Goal: Transaction & Acquisition: Book appointment/travel/reservation

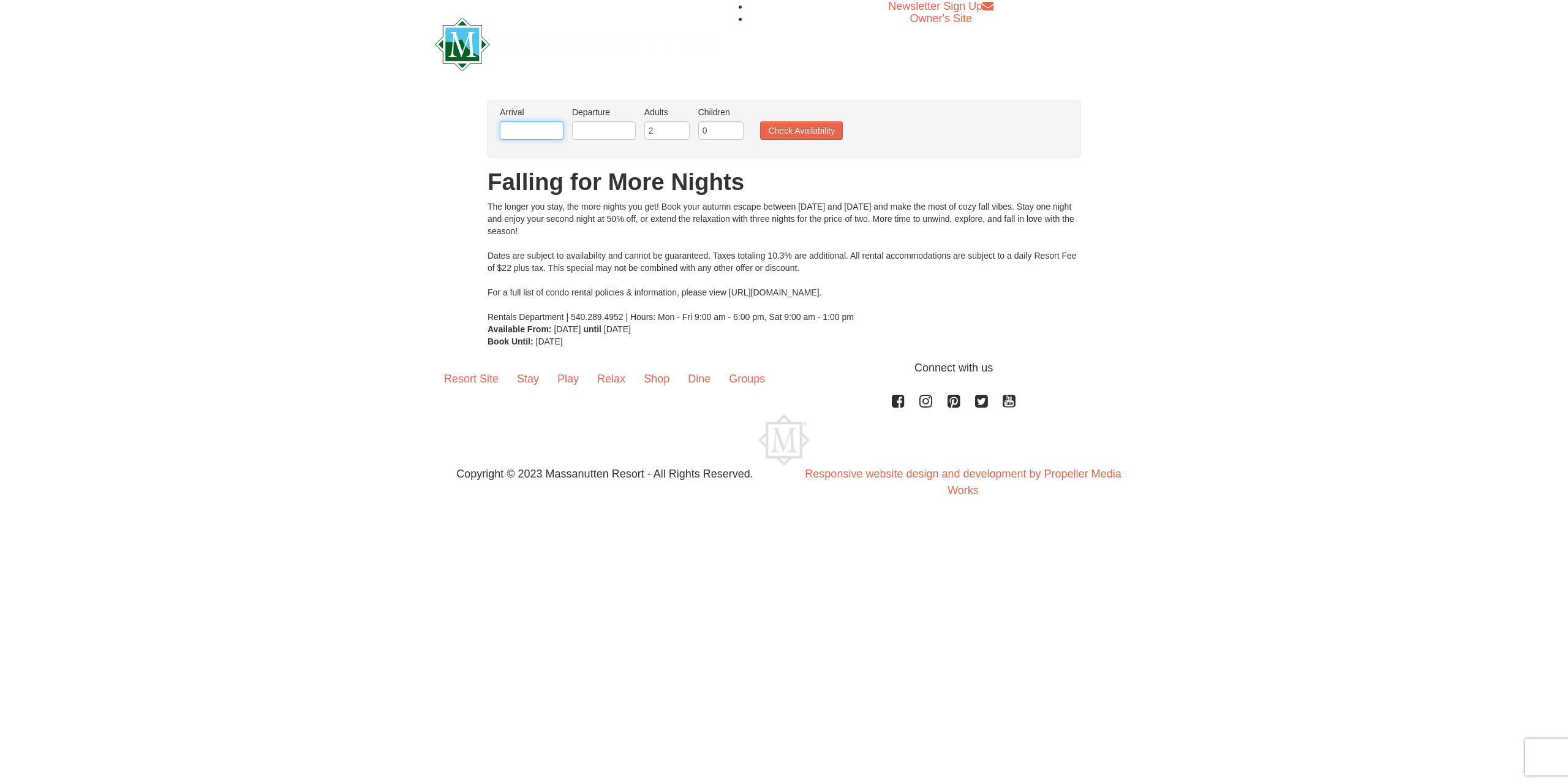
click at [523, 132] on input "text" at bounding box center [531, 130] width 63 height 18
click at [654, 153] on span "Next" at bounding box center [652, 152] width 10 height 10
click at [628, 219] on link "7" at bounding box center [630, 219] width 21 height 17
type input "[DATE]"
click at [622, 133] on input "text" at bounding box center [604, 130] width 63 height 18
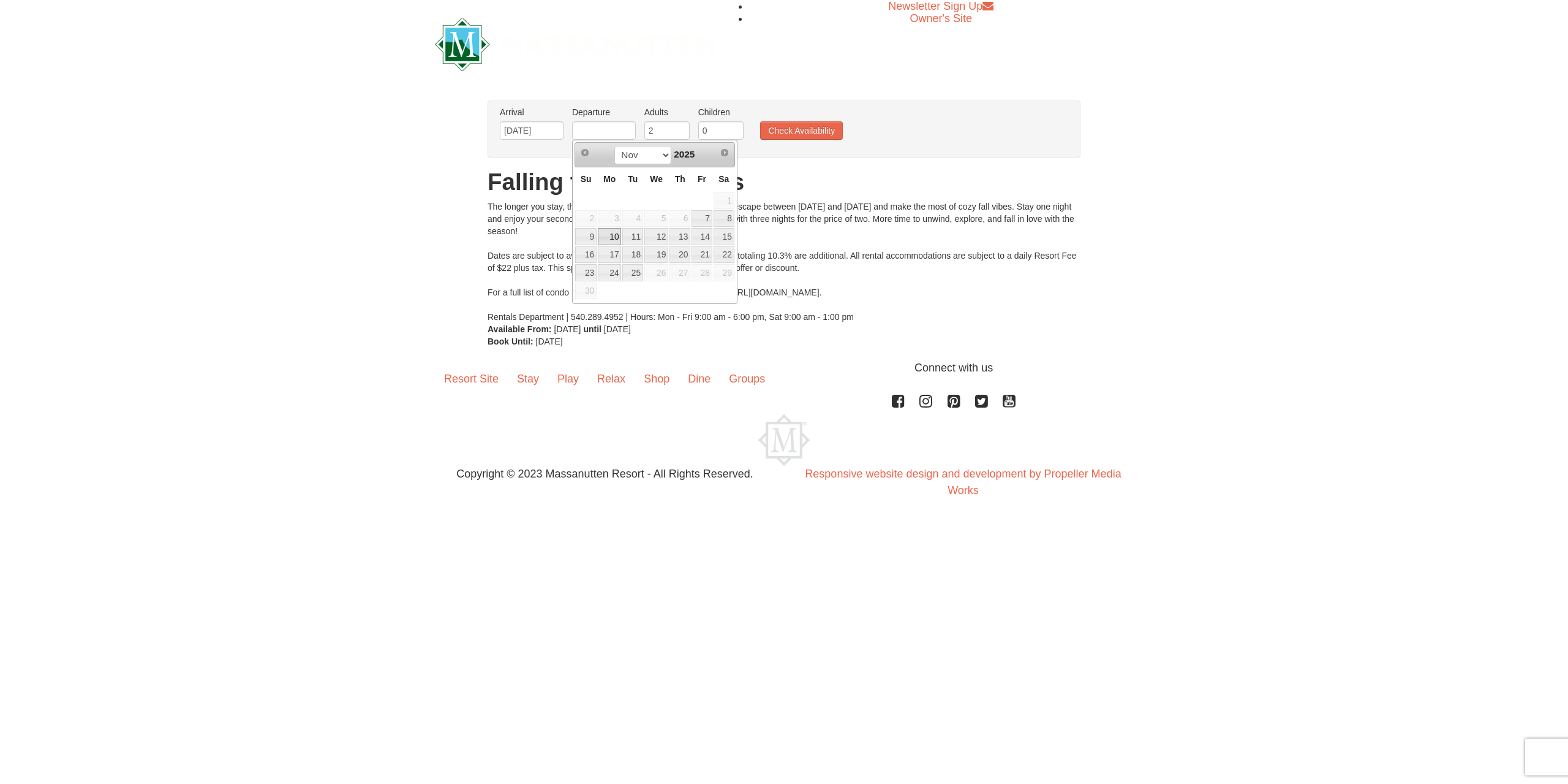
click at [616, 235] on link "10" at bounding box center [609, 236] width 23 height 17
type input "[DATE]"
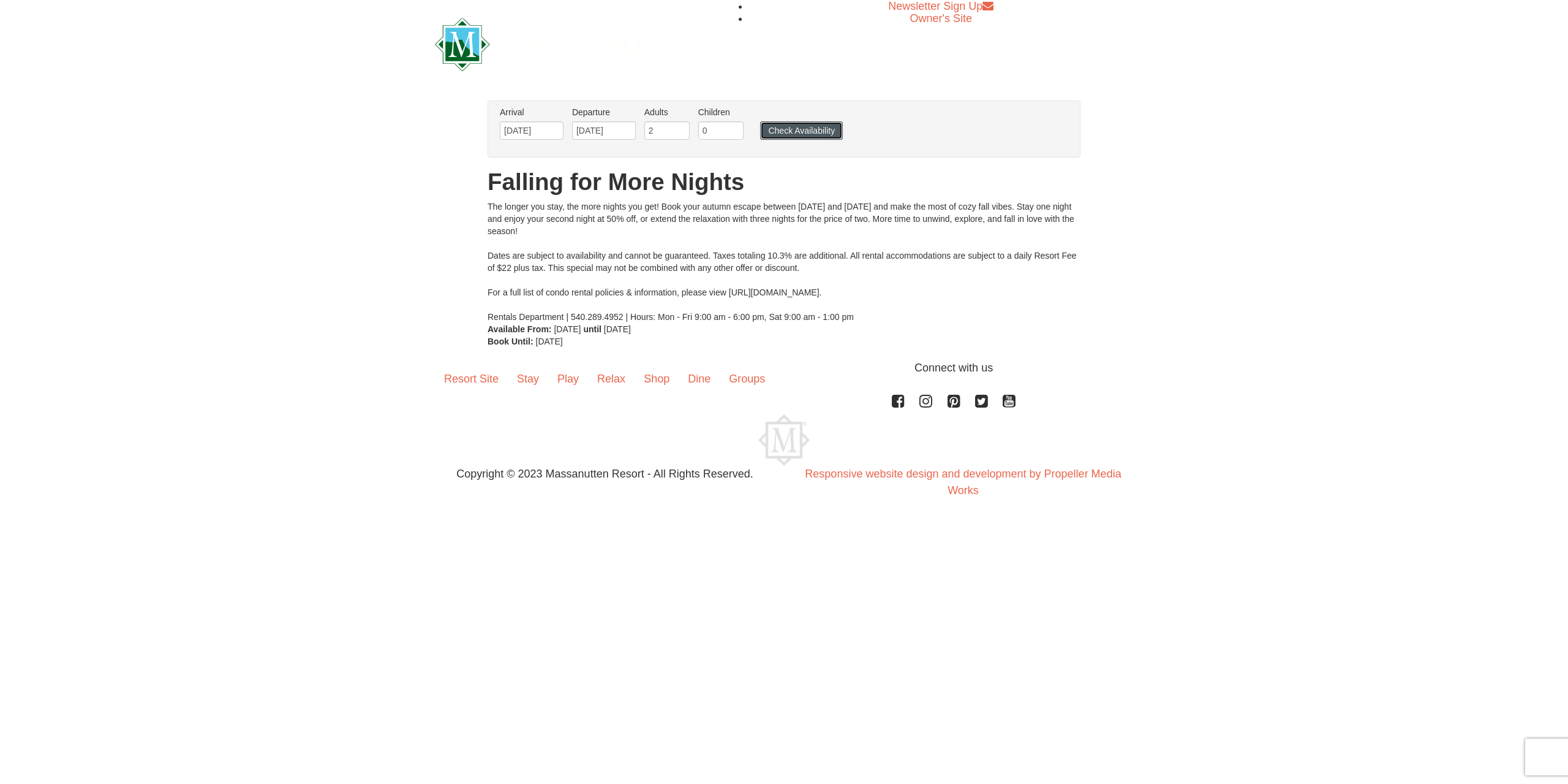
click at [791, 128] on button "Check Availability" at bounding box center [801, 130] width 82 height 18
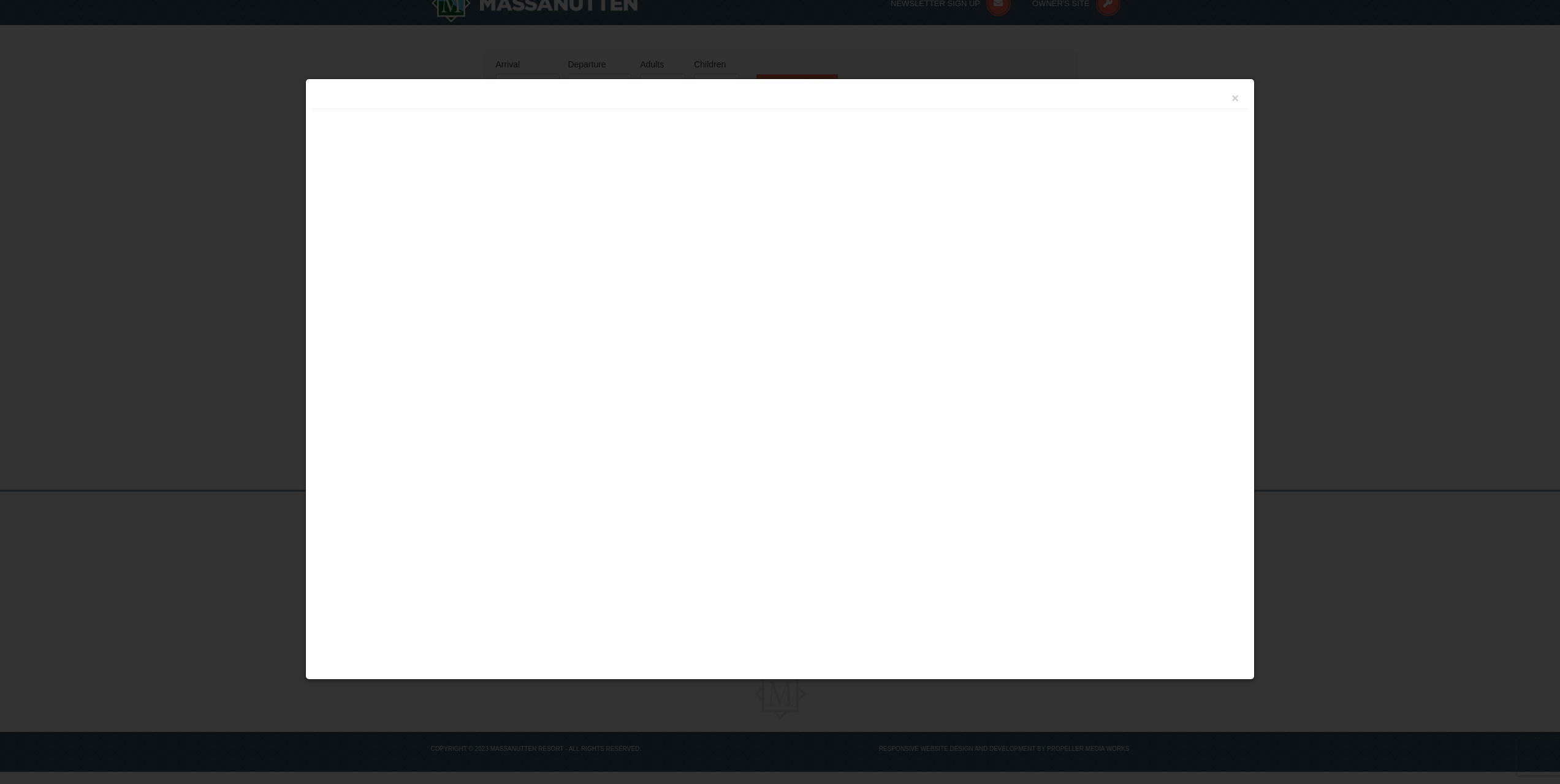
scroll to position [18, 0]
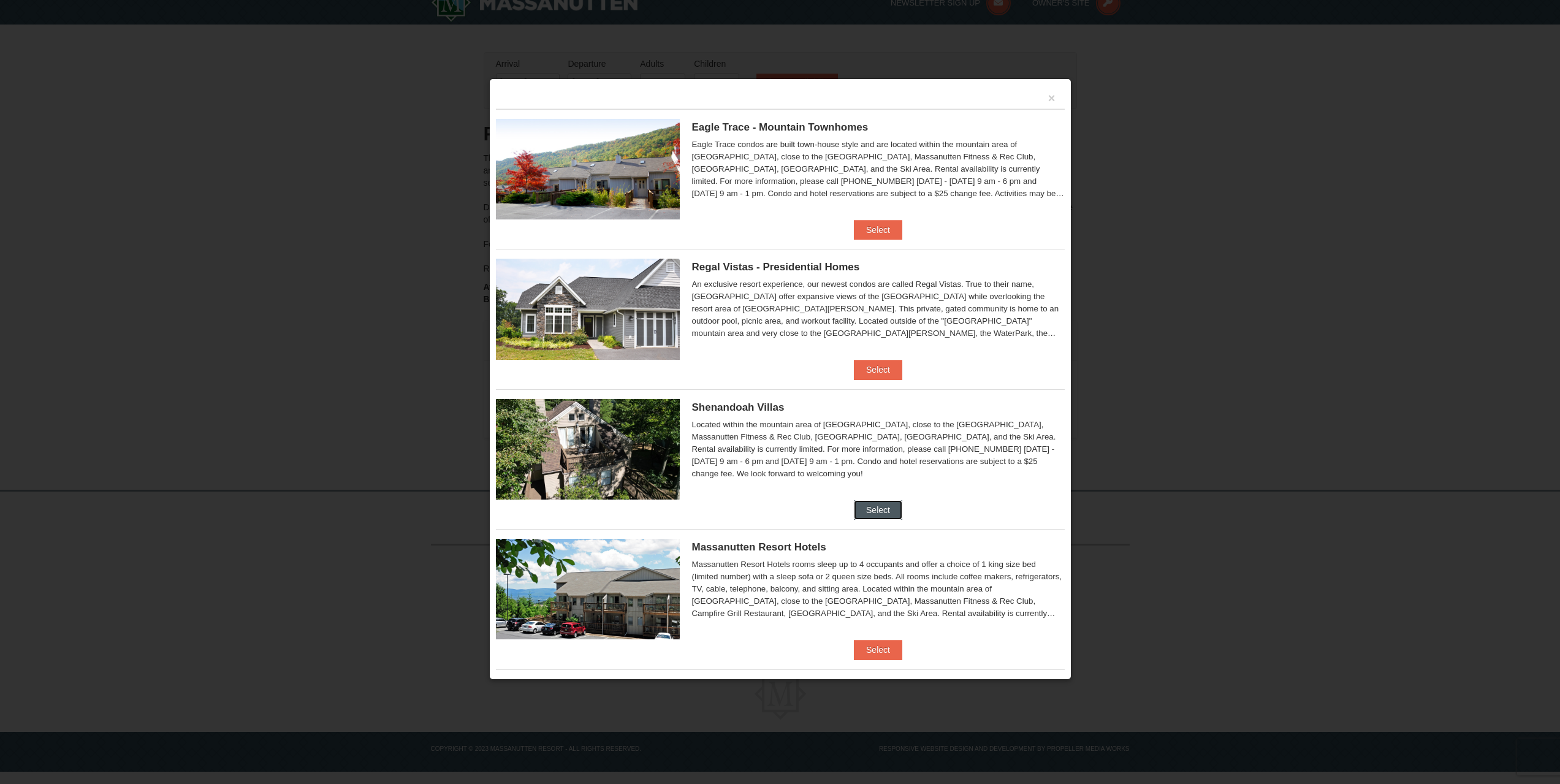
click at [872, 508] on button "Select" at bounding box center [878, 509] width 48 height 20
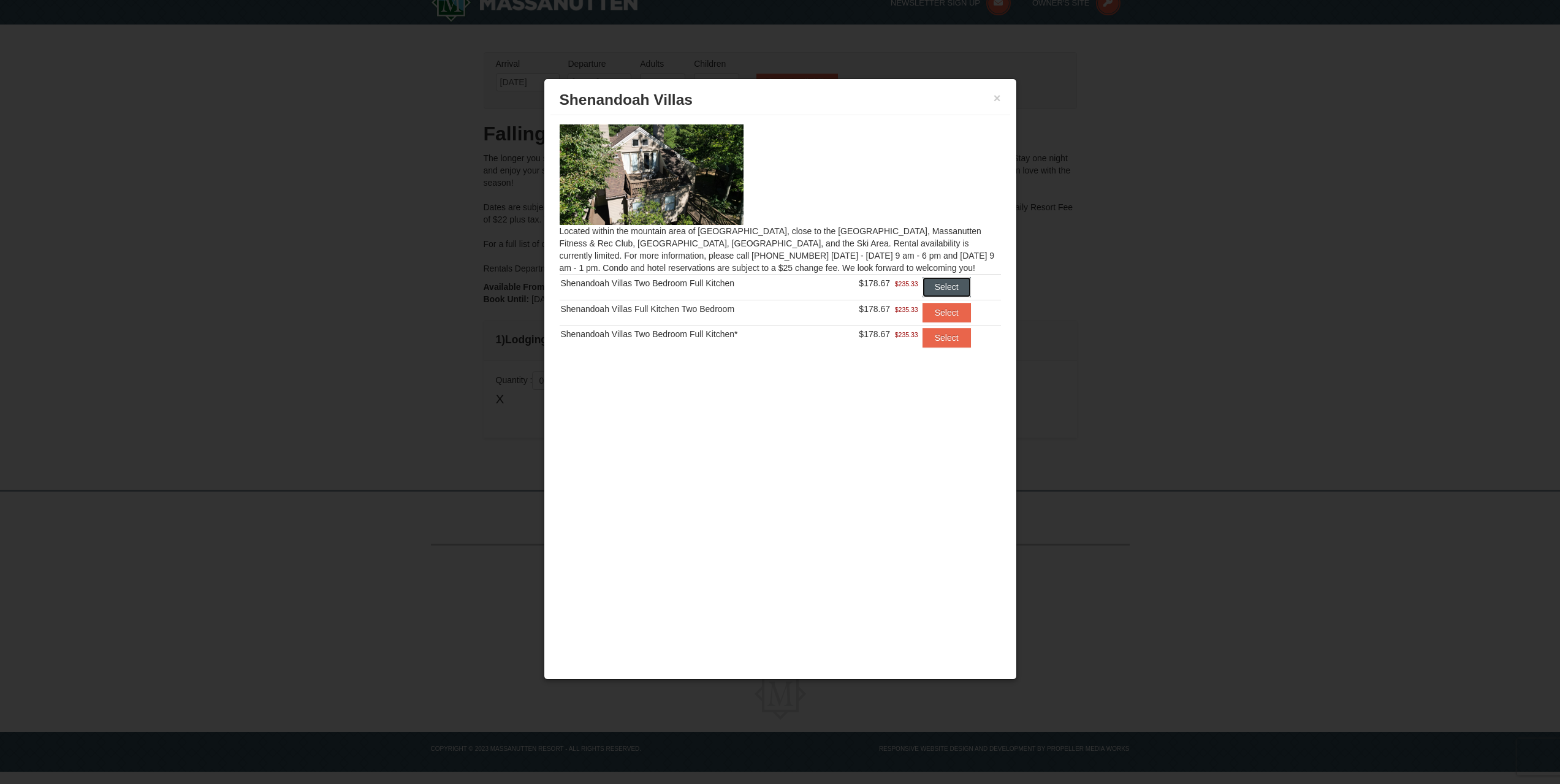
click at [932, 283] on button "Select" at bounding box center [946, 286] width 48 height 20
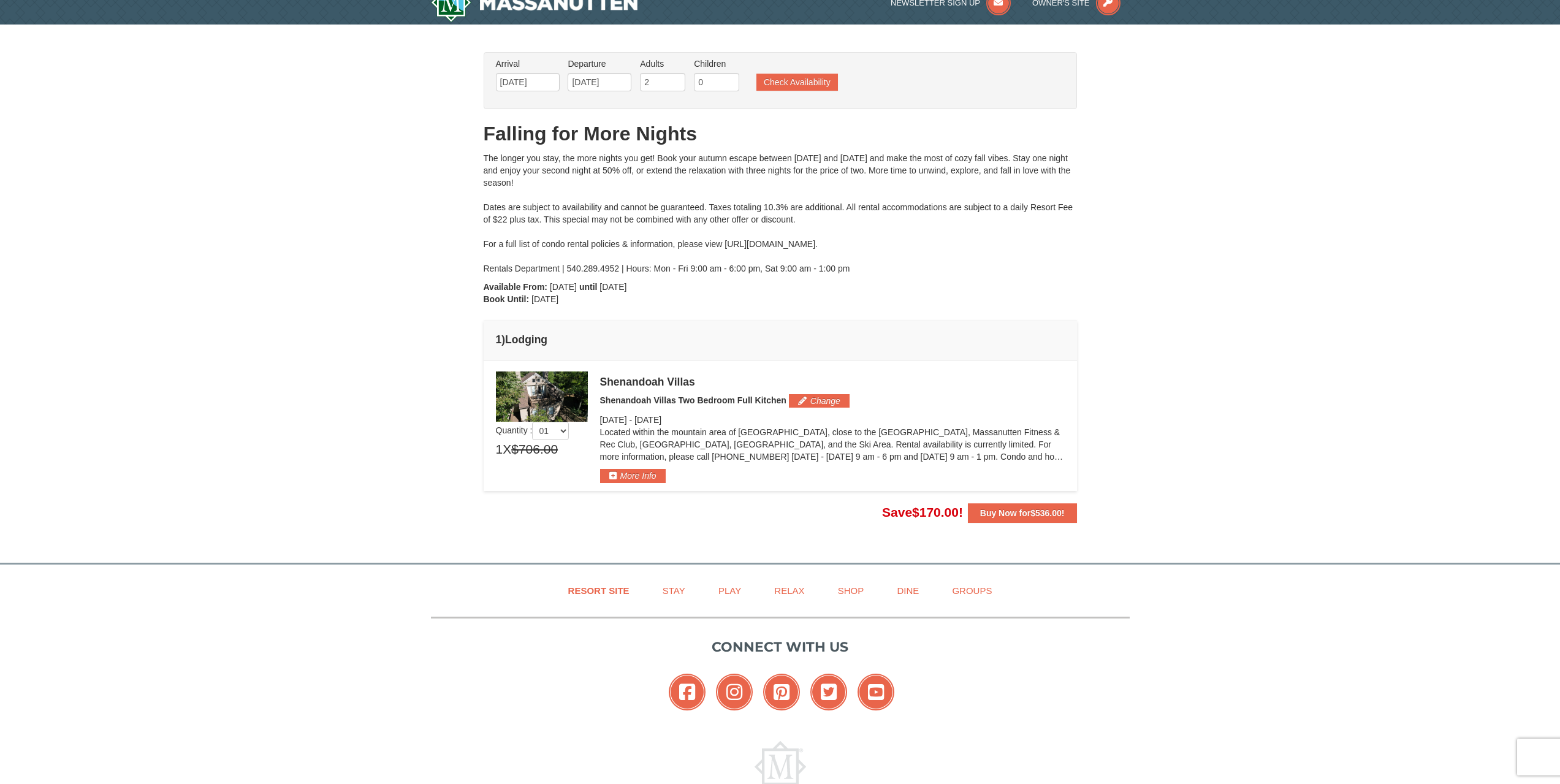
click at [552, 399] on img at bounding box center [542, 396] width 92 height 50
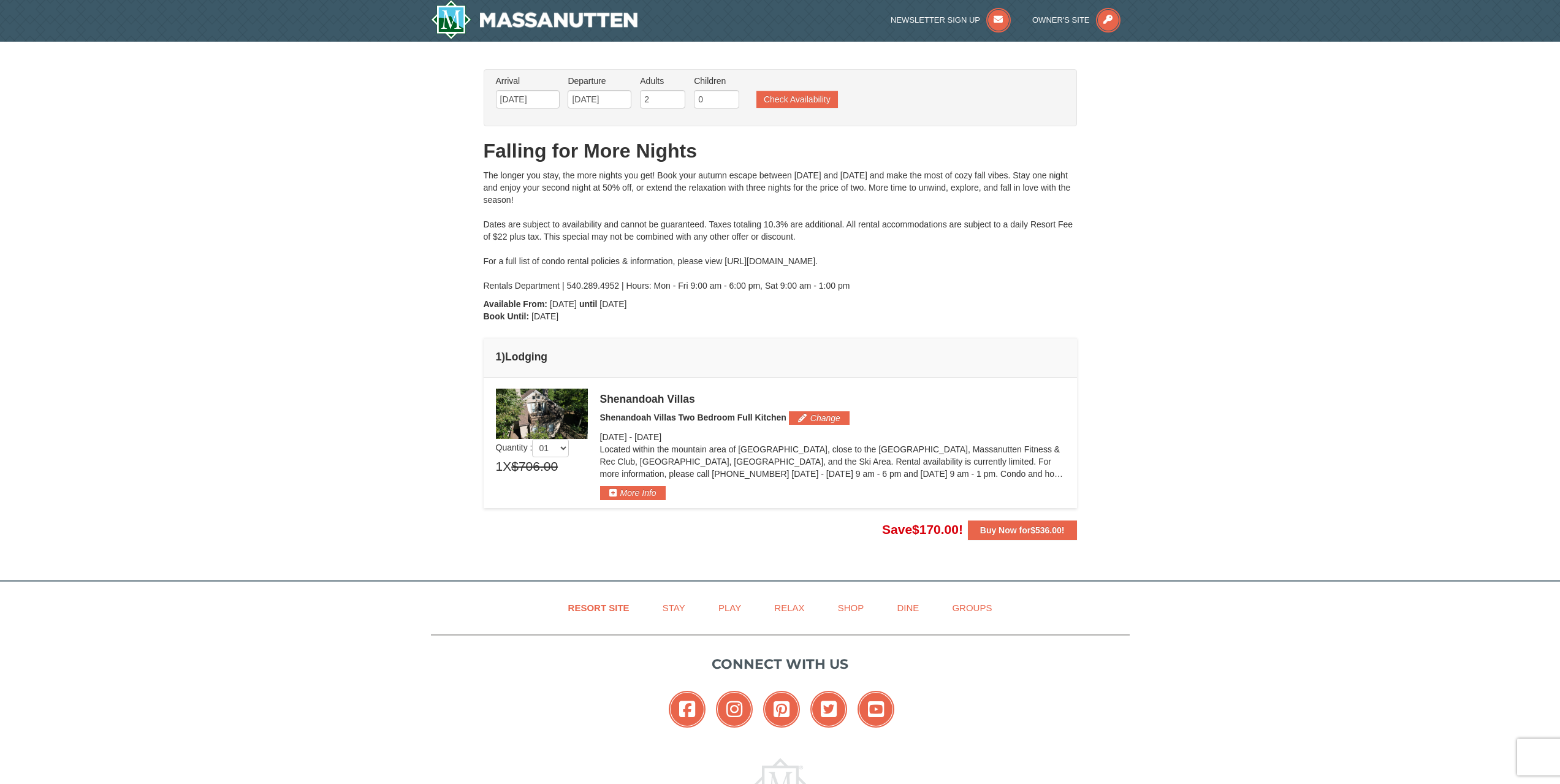
scroll to position [0, 0]
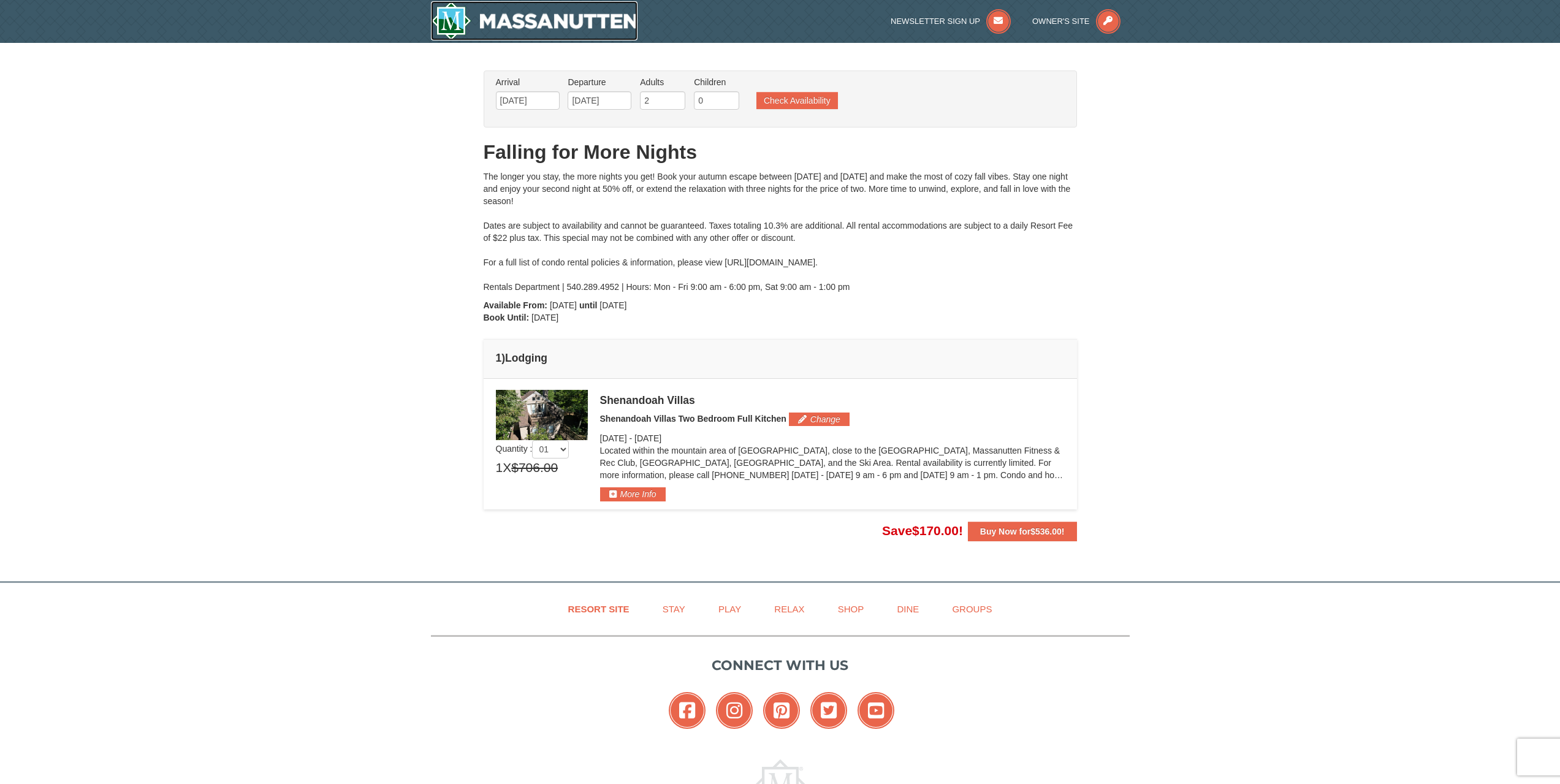
click at [453, 23] on img at bounding box center [534, 21] width 207 height 39
